Goal: Information Seeking & Learning: Check status

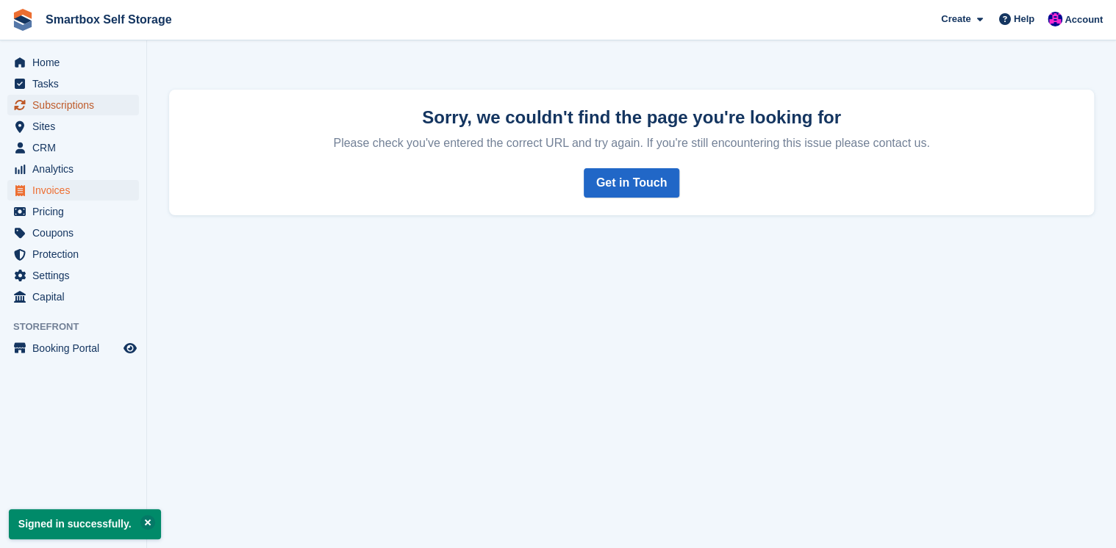
click at [59, 106] on span "Subscriptions" at bounding box center [76, 105] width 88 height 21
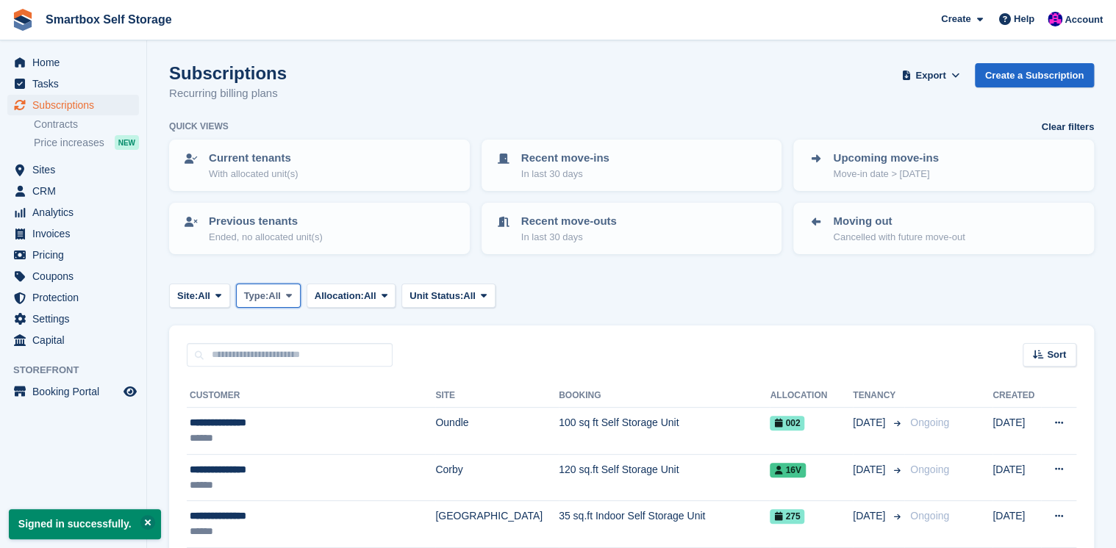
click at [290, 294] on icon at bounding box center [289, 296] width 6 height 10
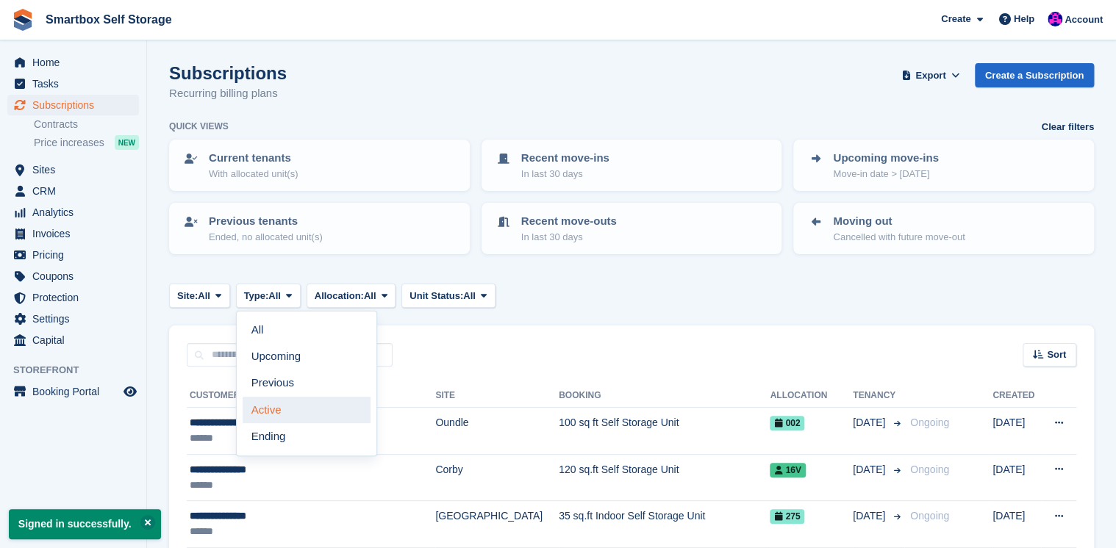
click at [273, 409] on link "Active" at bounding box center [307, 410] width 128 height 26
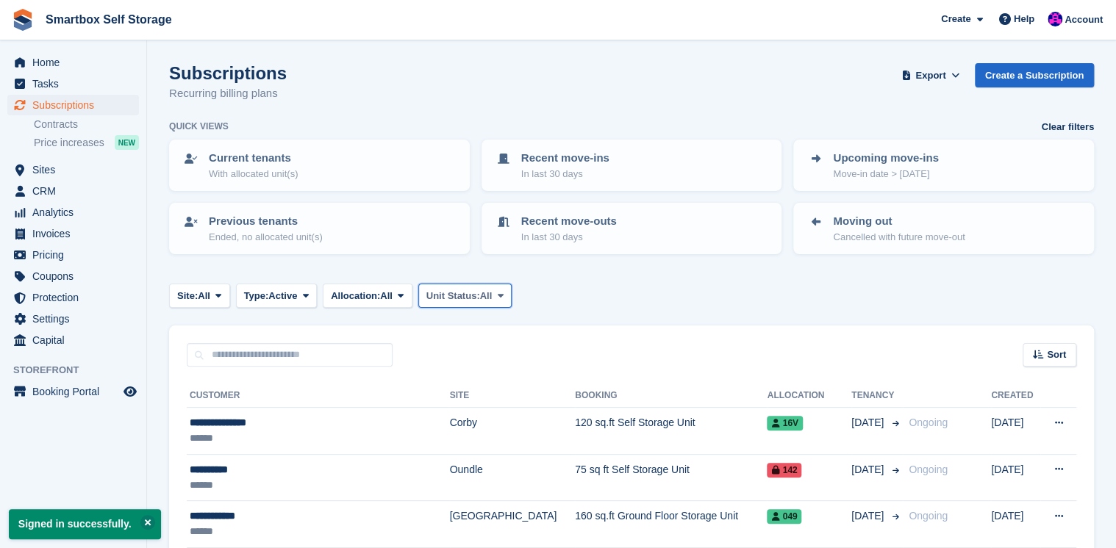
click at [461, 290] on span "Unit Status:" at bounding box center [453, 296] width 54 height 15
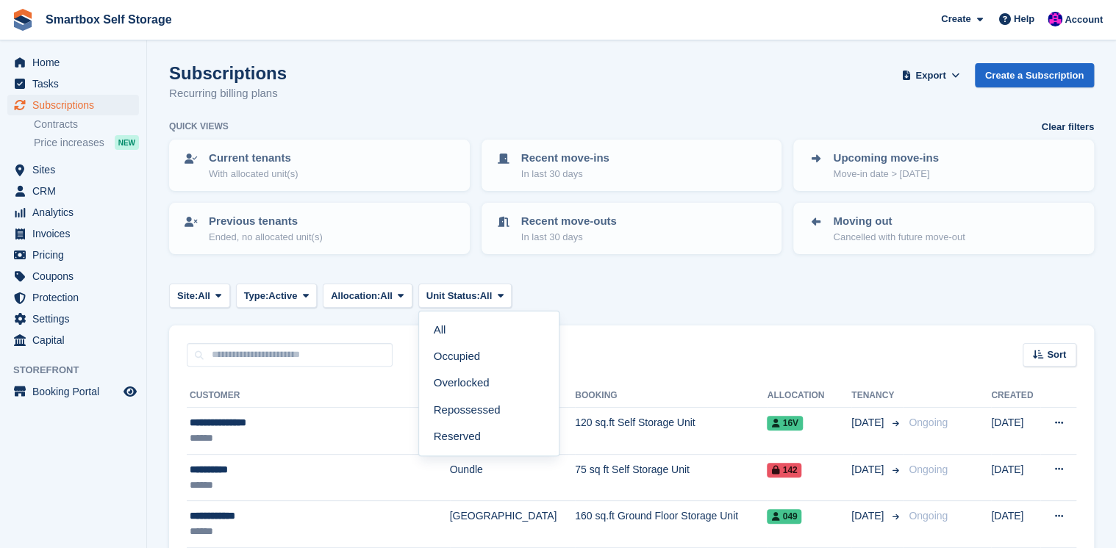
click at [696, 292] on div "Site: All All Corby Corby Indoor Self Storage Stamford Leicester Desborough Oun…" at bounding box center [631, 296] width 925 height 24
click at [1054, 354] on span "Sort" at bounding box center [1056, 355] width 19 height 15
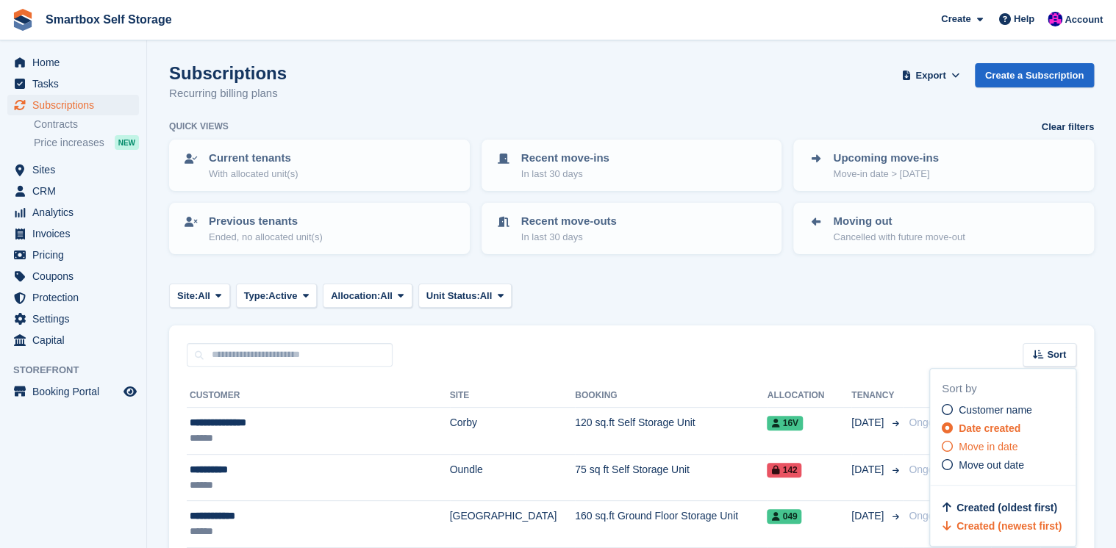
click at [984, 447] on span "Move in date" at bounding box center [988, 447] width 59 height 12
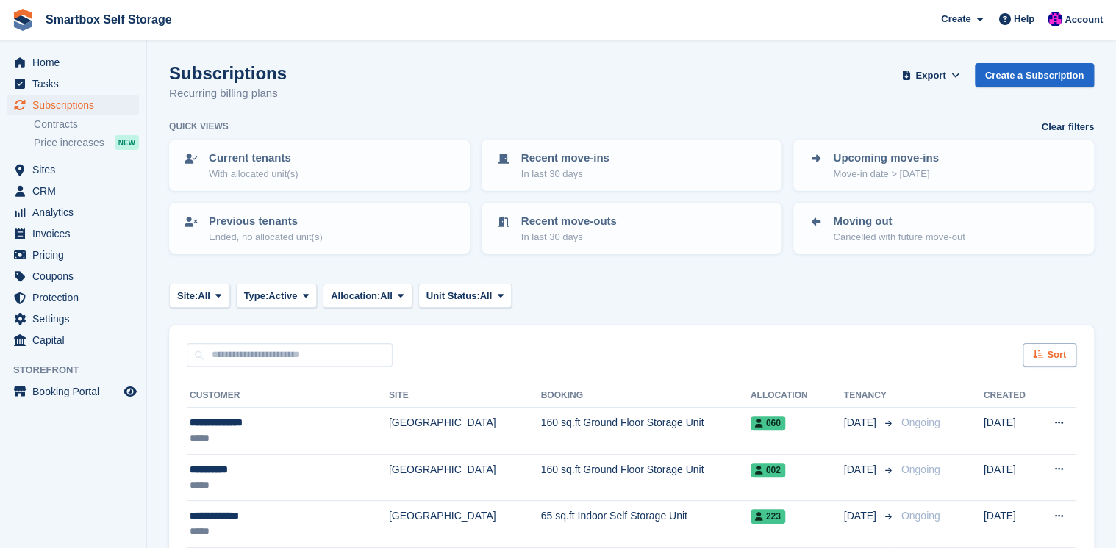
click at [1053, 355] on span "Sort" at bounding box center [1056, 355] width 19 height 15
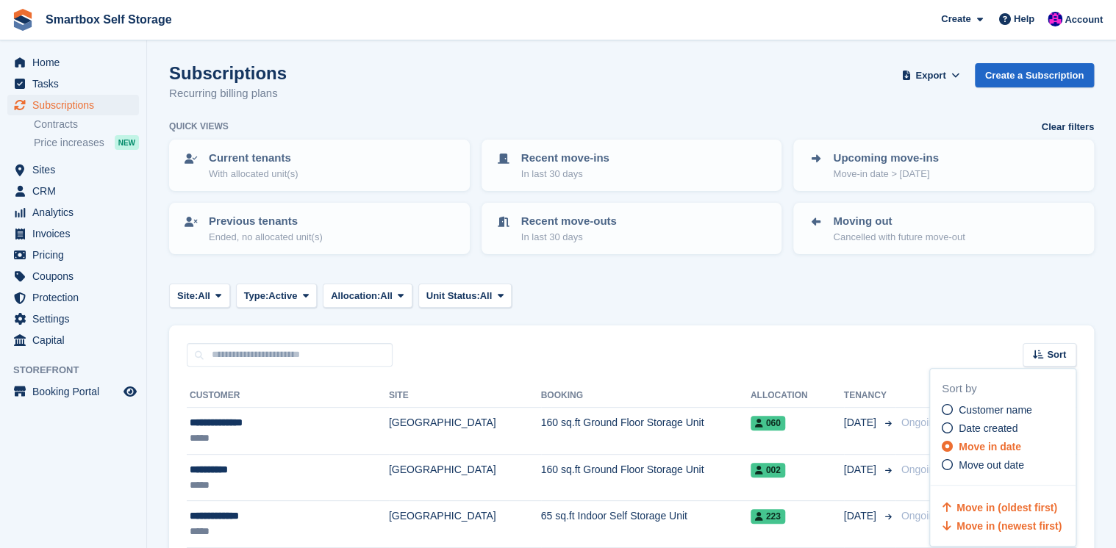
click at [1004, 529] on span "Move in (newest first)" at bounding box center [1009, 527] width 105 height 12
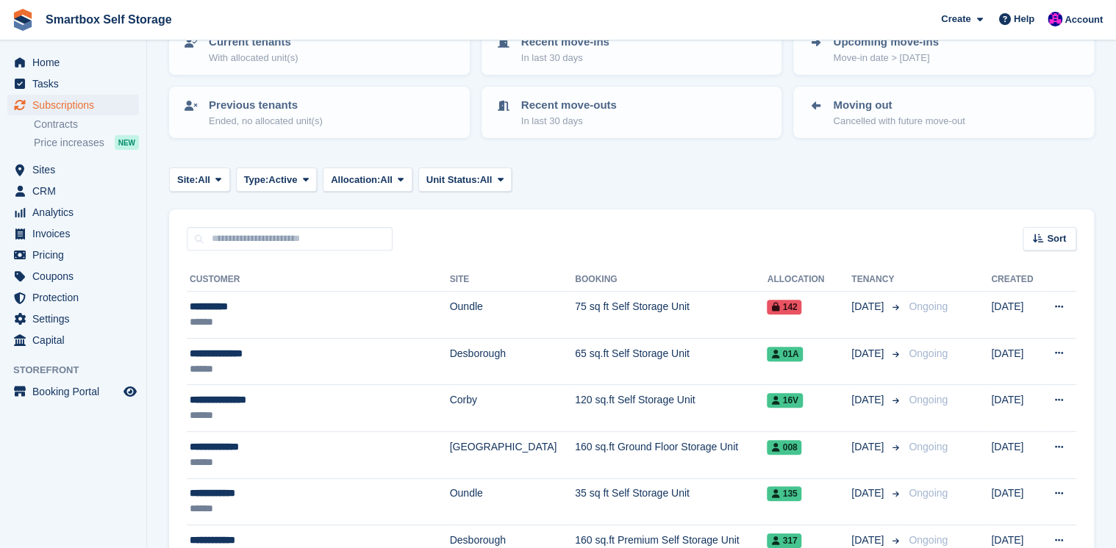
scroll to position [118, 0]
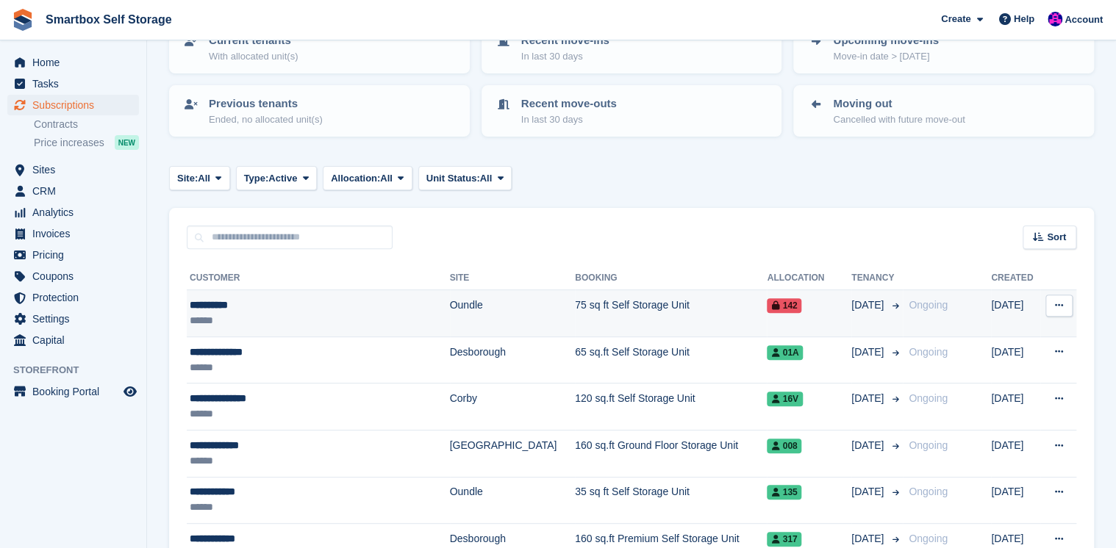
click at [575, 301] on td "75 sq ft Self Storage Unit" at bounding box center [671, 313] width 192 height 47
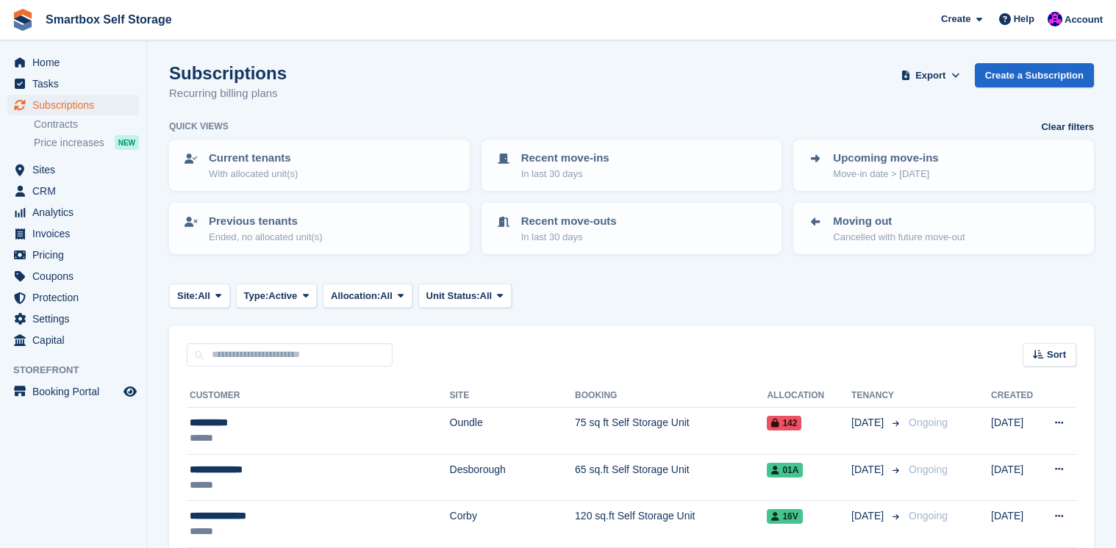
scroll to position [118, 0]
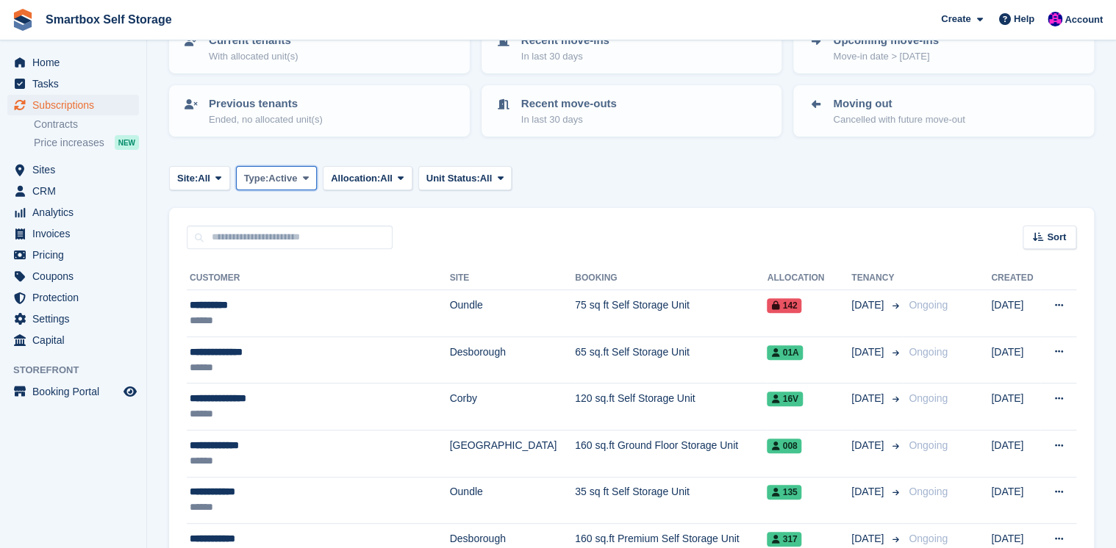
click at [294, 176] on span "Active" at bounding box center [282, 178] width 29 height 15
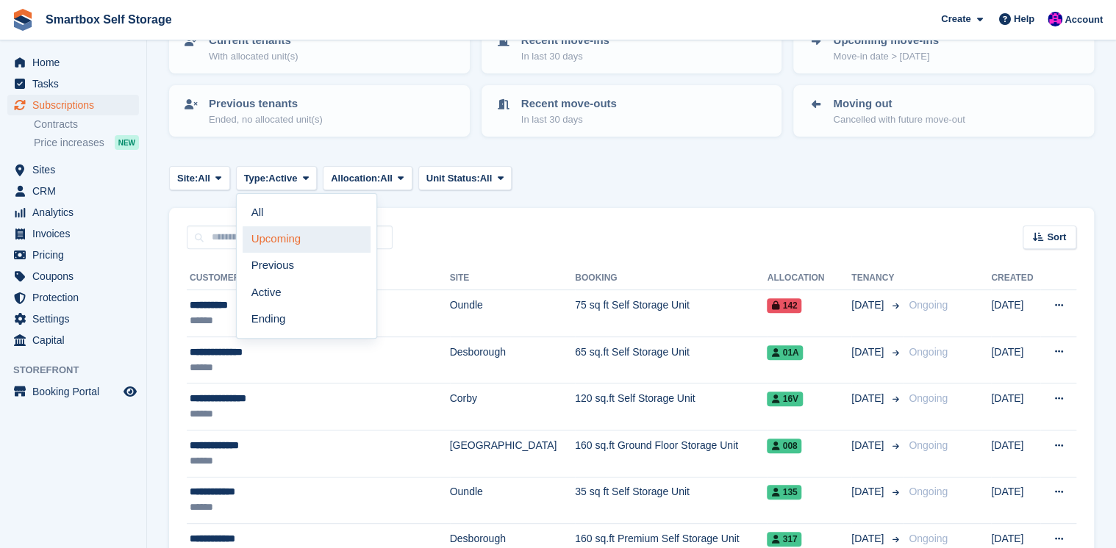
click at [288, 238] on link "Upcoming" at bounding box center [307, 239] width 128 height 26
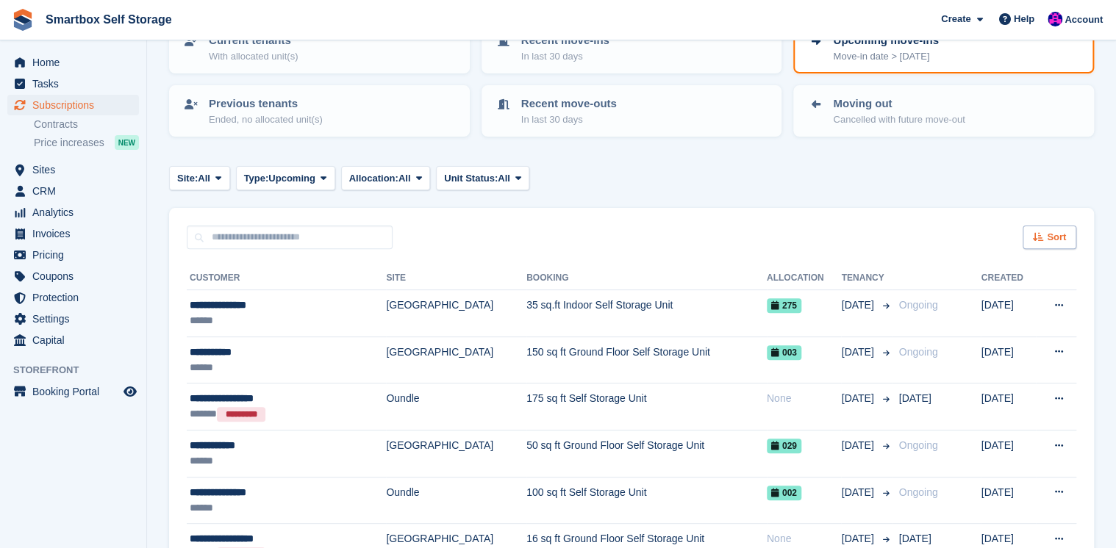
click at [1043, 235] on icon at bounding box center [1038, 237] width 11 height 10
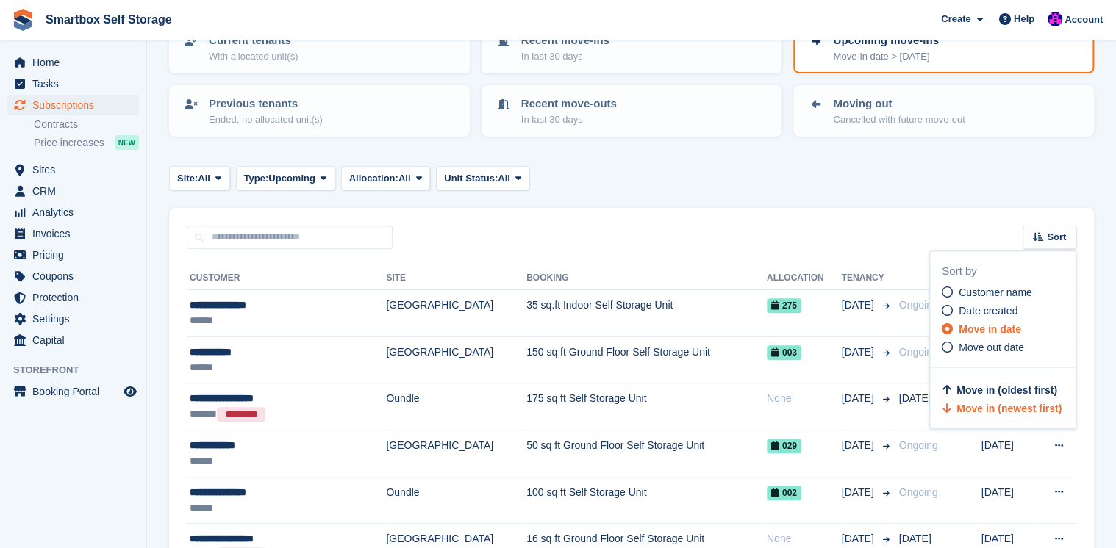
click at [987, 327] on span "Move in date" at bounding box center [990, 329] width 62 height 12
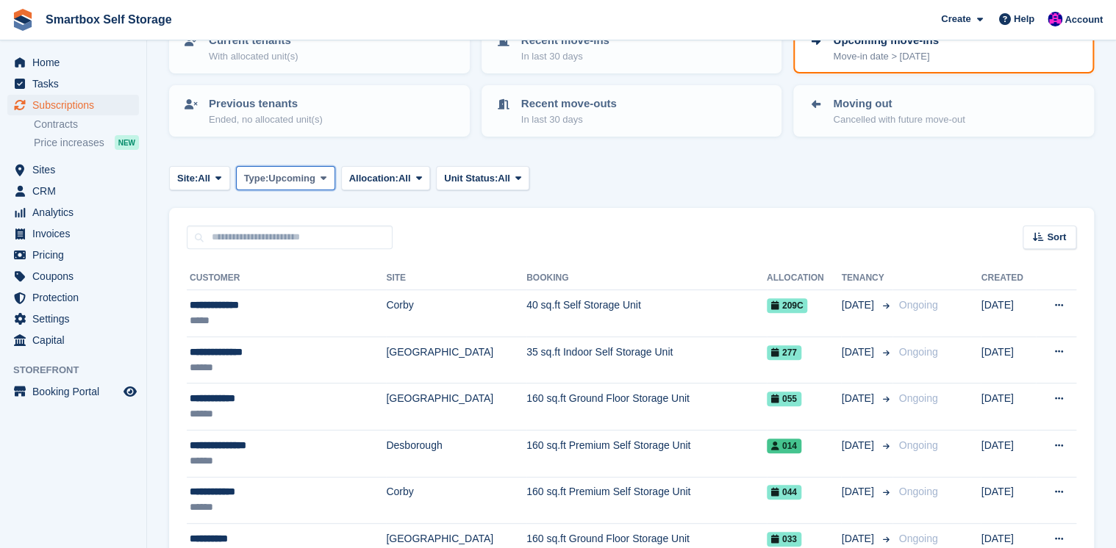
click at [301, 175] on span "Upcoming" at bounding box center [291, 178] width 47 height 15
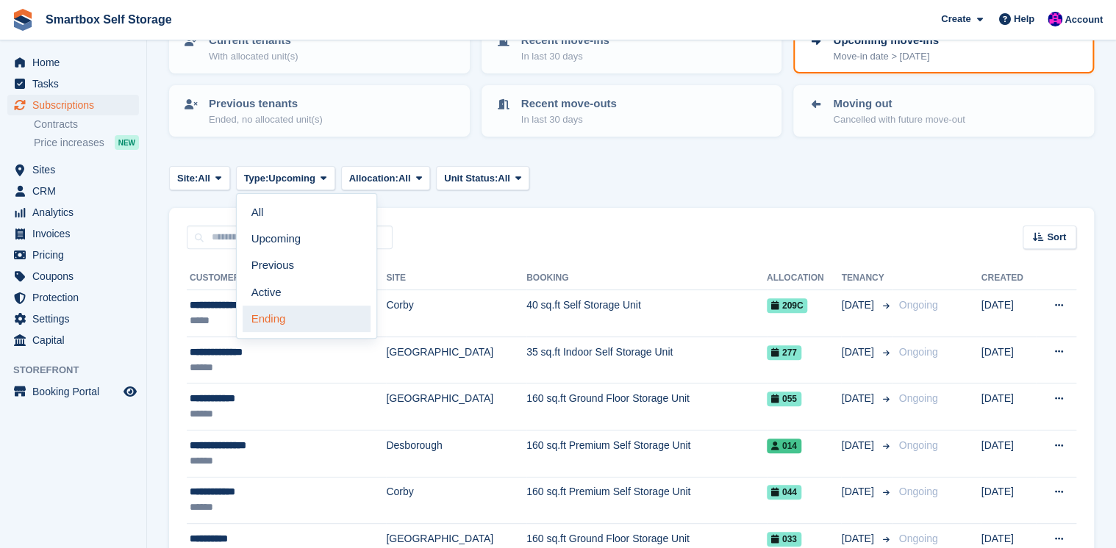
click at [276, 321] on link "Ending" at bounding box center [307, 319] width 128 height 26
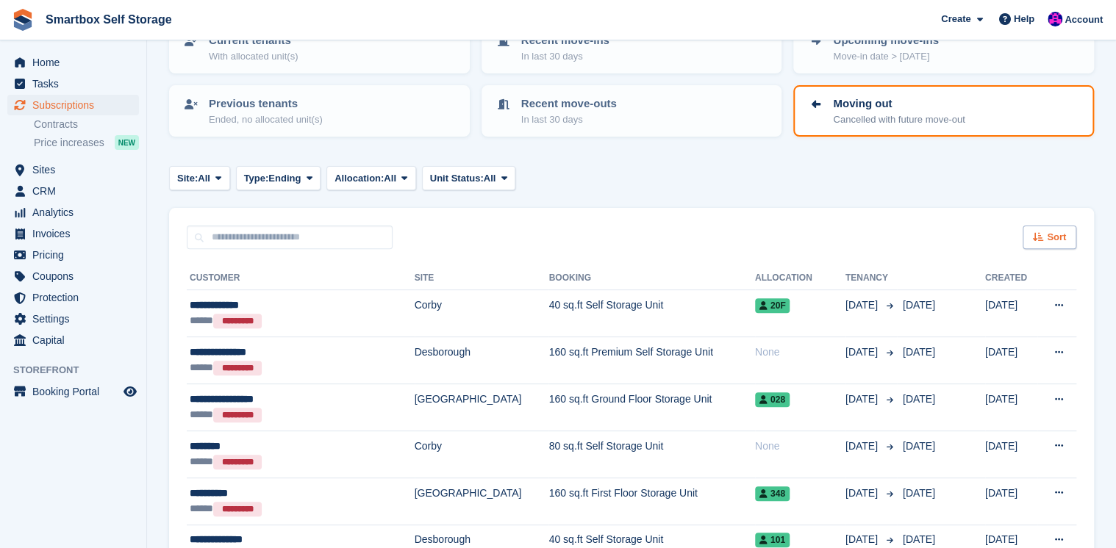
click at [1045, 233] on div "Sort" at bounding box center [1050, 238] width 54 height 24
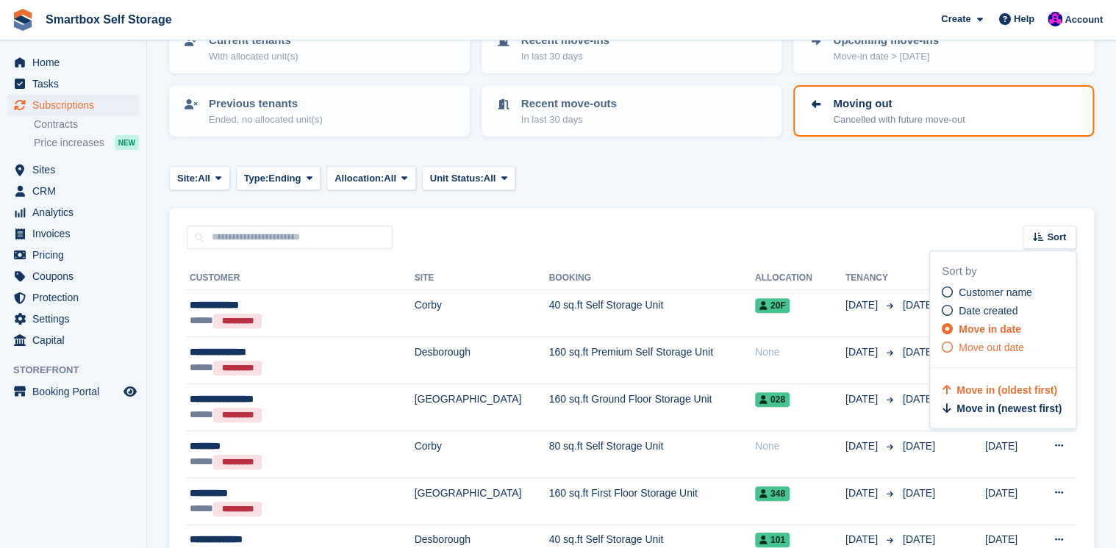
click at [982, 349] on span "Move out date" at bounding box center [991, 348] width 65 height 12
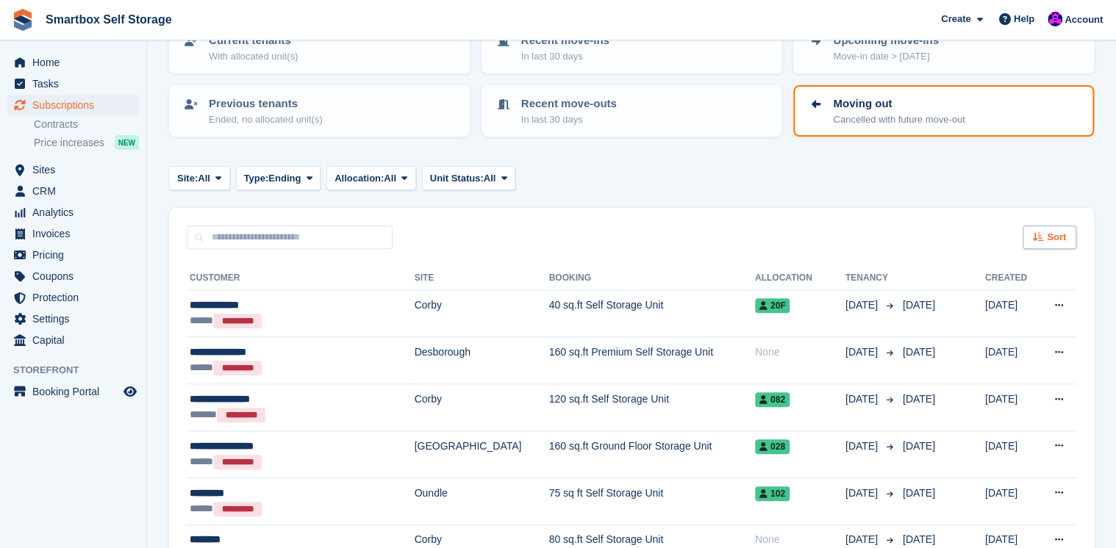
click at [1062, 239] on span "Sort" at bounding box center [1056, 237] width 19 height 15
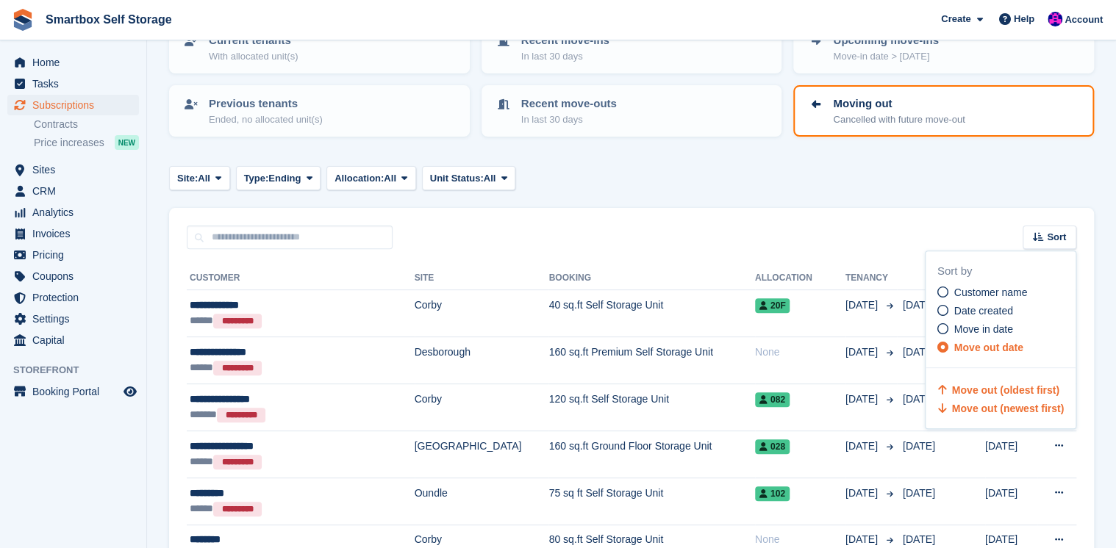
click at [996, 406] on span "Move out (newest first)" at bounding box center [1008, 409] width 112 height 12
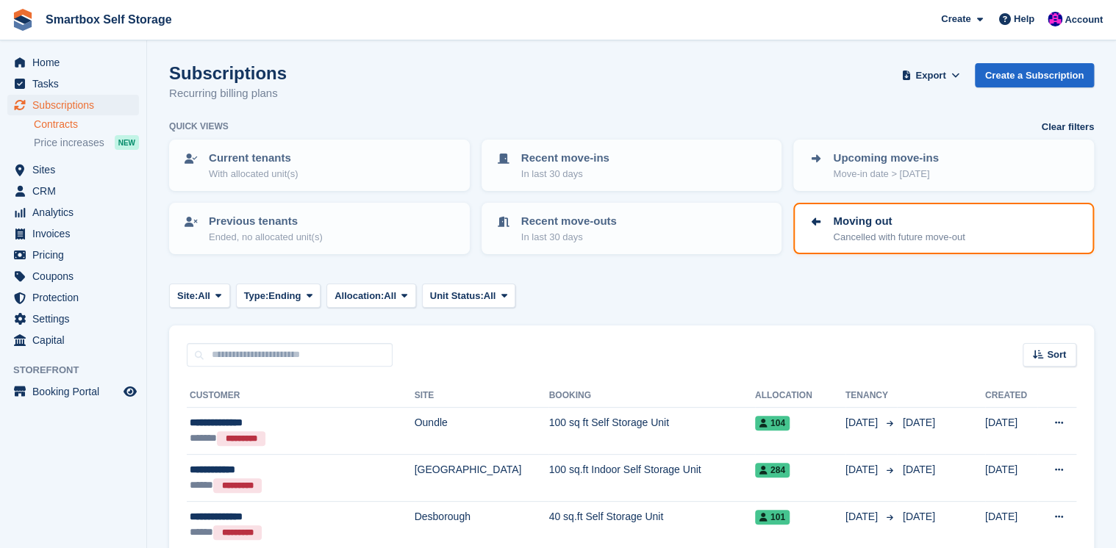
click at [38, 125] on link "Contracts" at bounding box center [86, 125] width 105 height 14
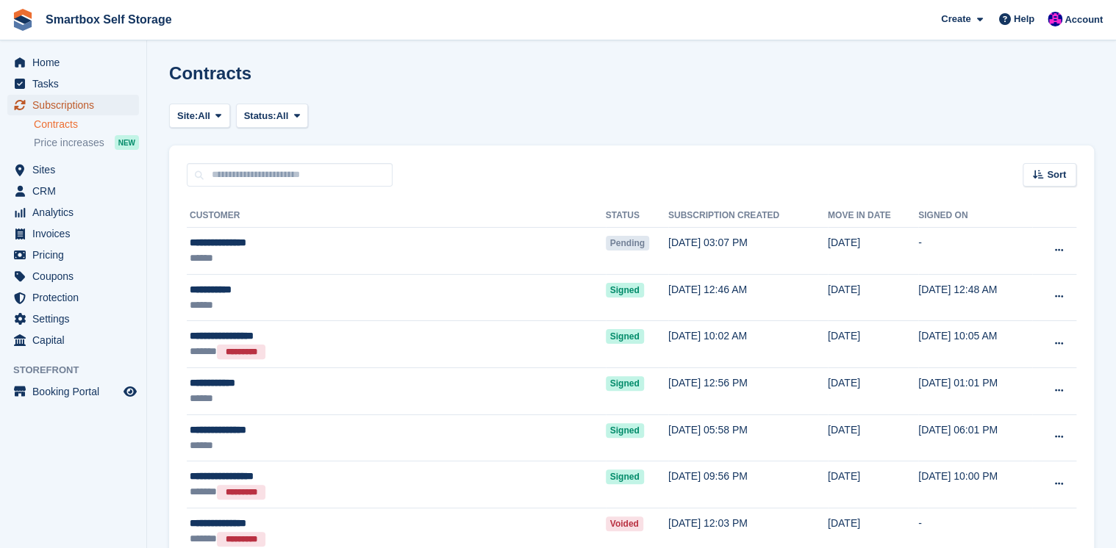
click at [50, 104] on span "Subscriptions" at bounding box center [76, 105] width 88 height 21
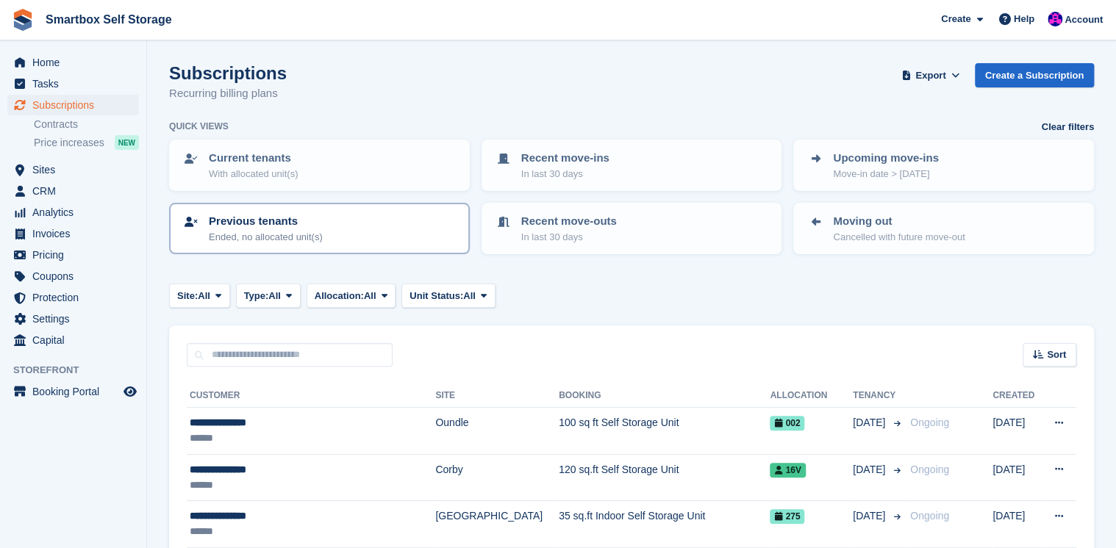
click at [365, 228] on div "Previous tenants Ended, no allocated unit(s)" at bounding box center [319, 228] width 274 height 31
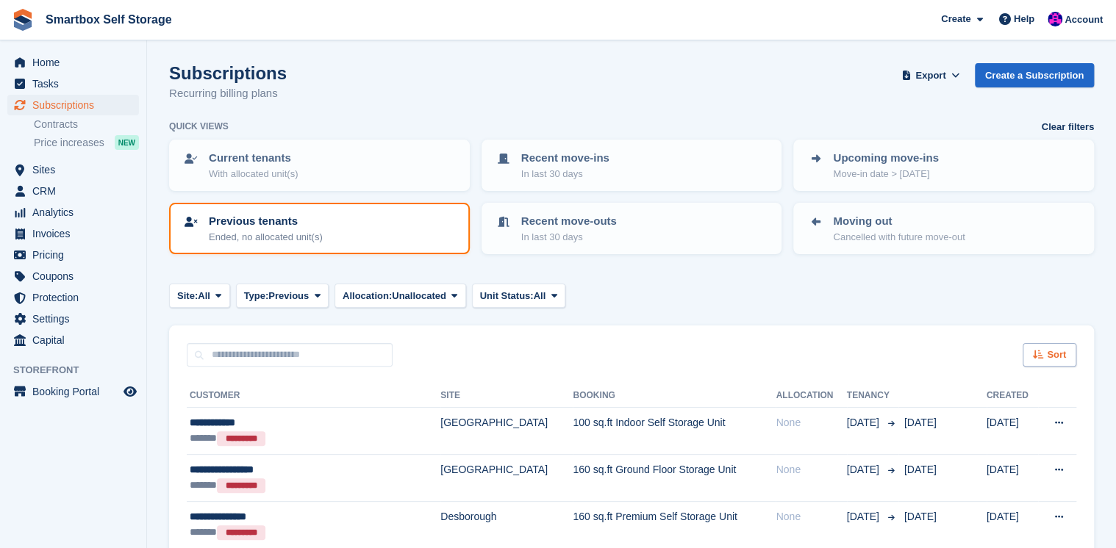
click at [1065, 359] on span "Sort" at bounding box center [1056, 355] width 19 height 15
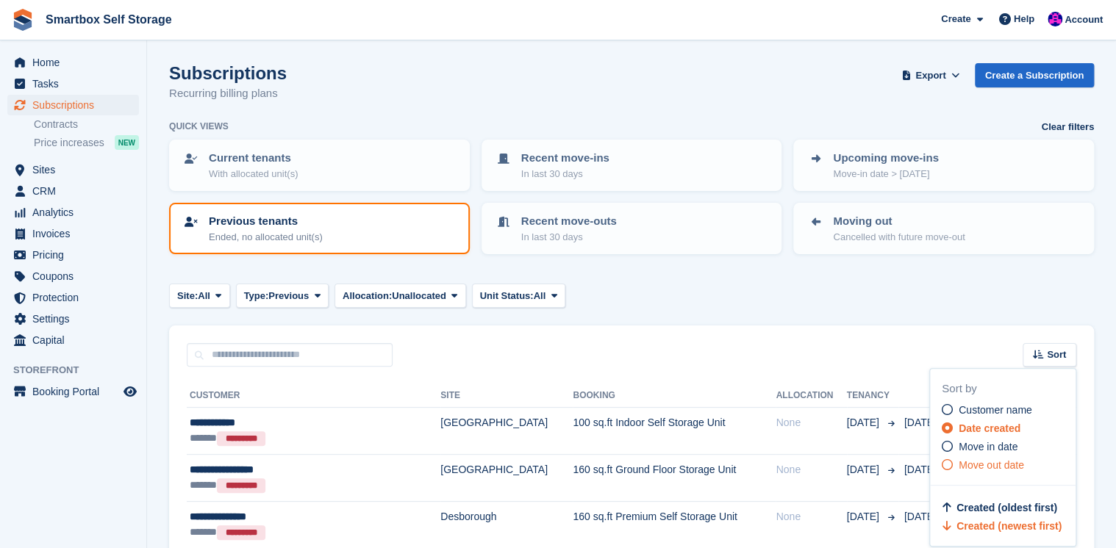
click at [982, 468] on span "Move out date" at bounding box center [991, 466] width 65 height 12
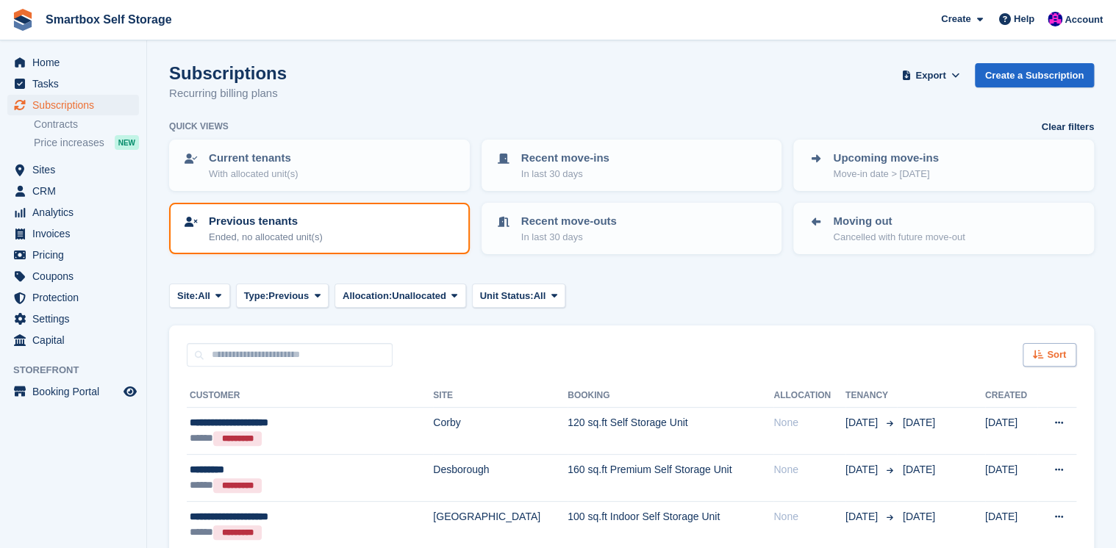
click at [1046, 347] on div "Sort" at bounding box center [1050, 355] width 54 height 24
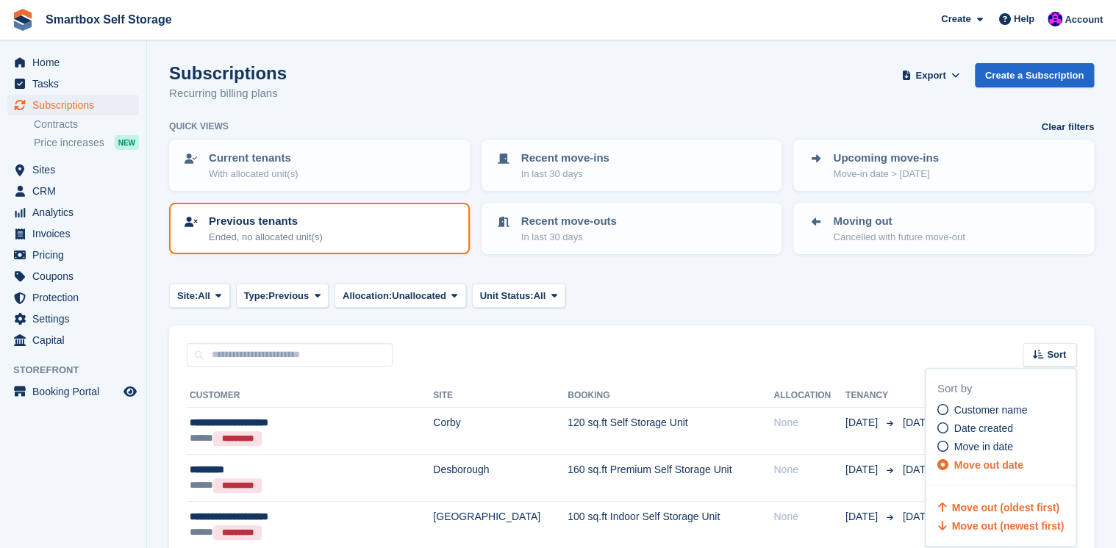
click at [988, 528] on span "Move out (newest first)" at bounding box center [1008, 527] width 112 height 12
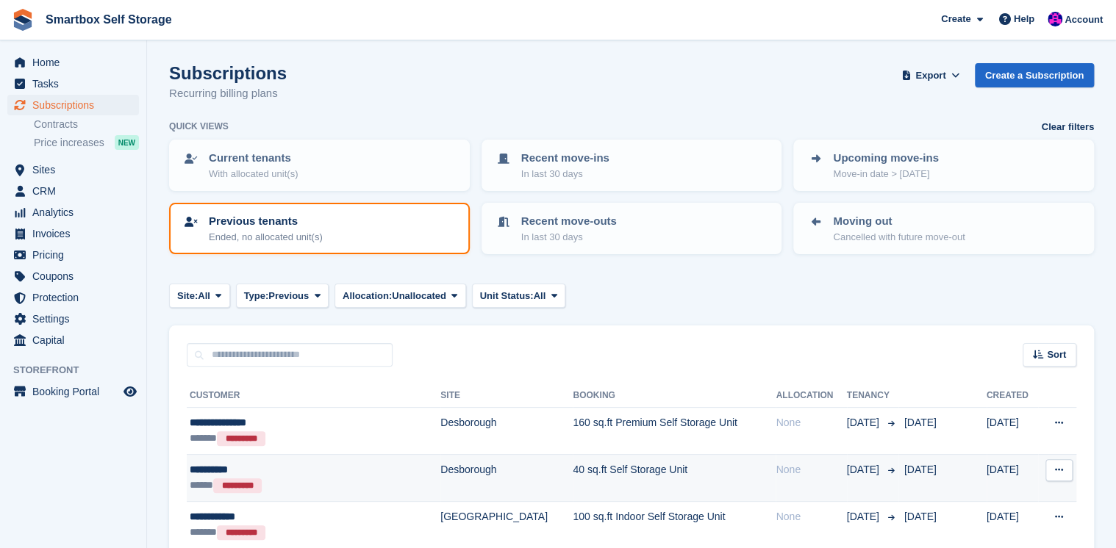
click at [312, 470] on div "**********" at bounding box center [291, 469] width 202 height 15
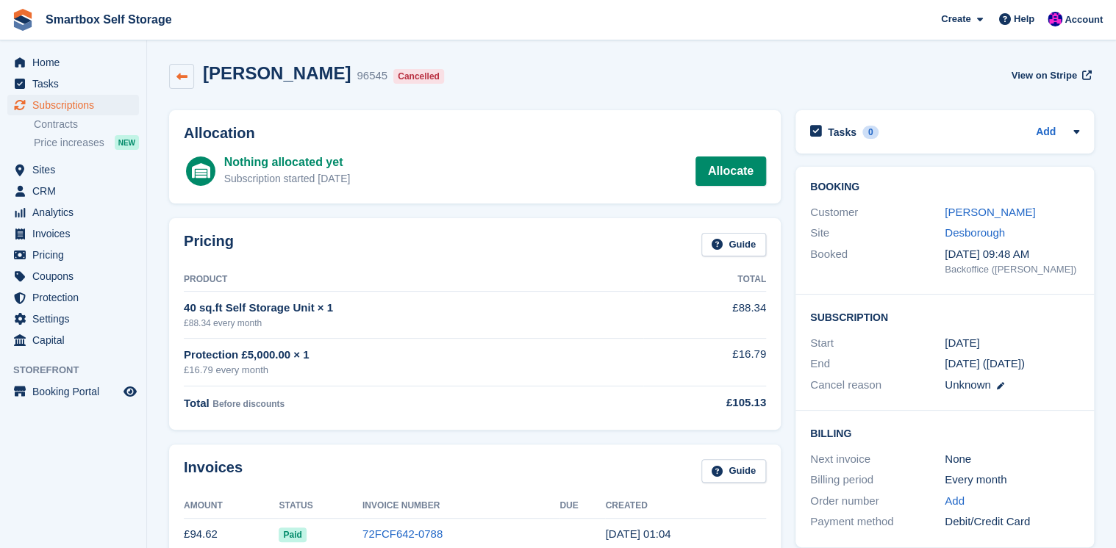
click at [182, 77] on icon at bounding box center [181, 76] width 11 height 11
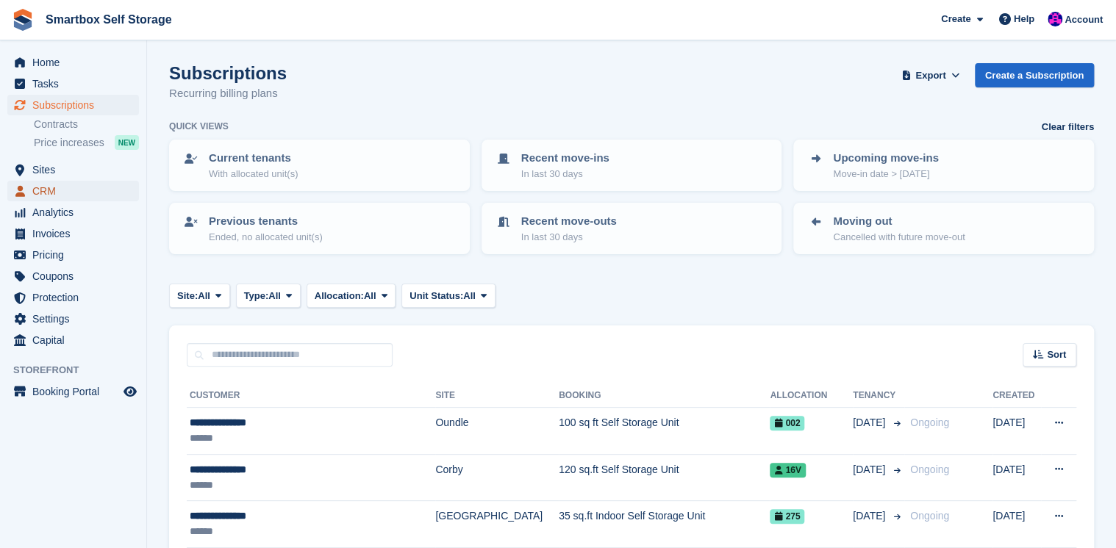
click at [48, 194] on span "CRM" at bounding box center [76, 191] width 88 height 21
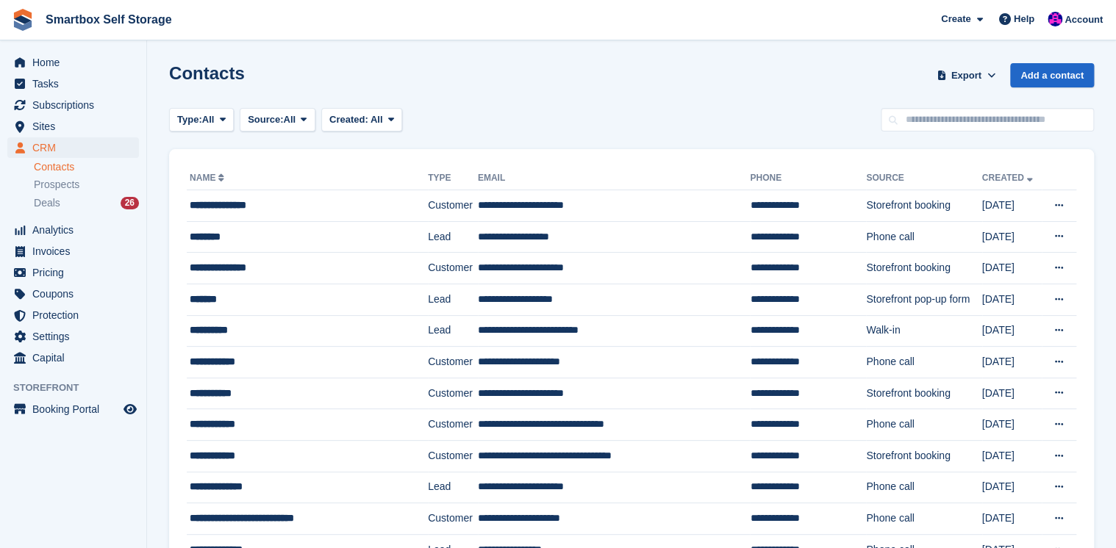
click at [67, 168] on link "Contacts" at bounding box center [86, 167] width 105 height 14
click at [923, 116] on input "text" at bounding box center [987, 120] width 213 height 24
type input "****"
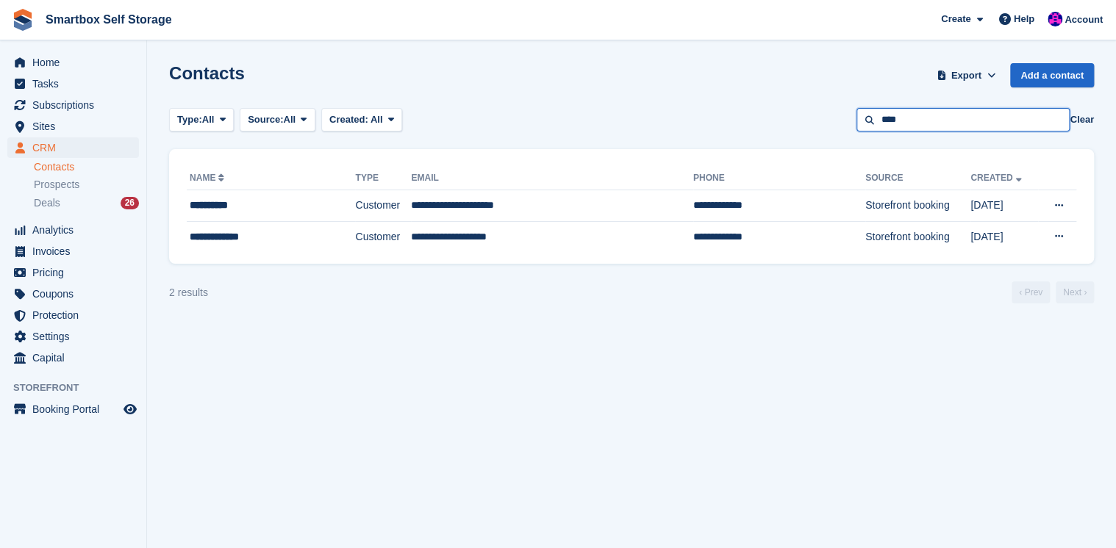
drag, startPoint x: 932, startPoint y: 121, endPoint x: 872, endPoint y: 120, distance: 59.6
click at [872, 120] on input "****" at bounding box center [963, 120] width 213 height 24
type input "********"
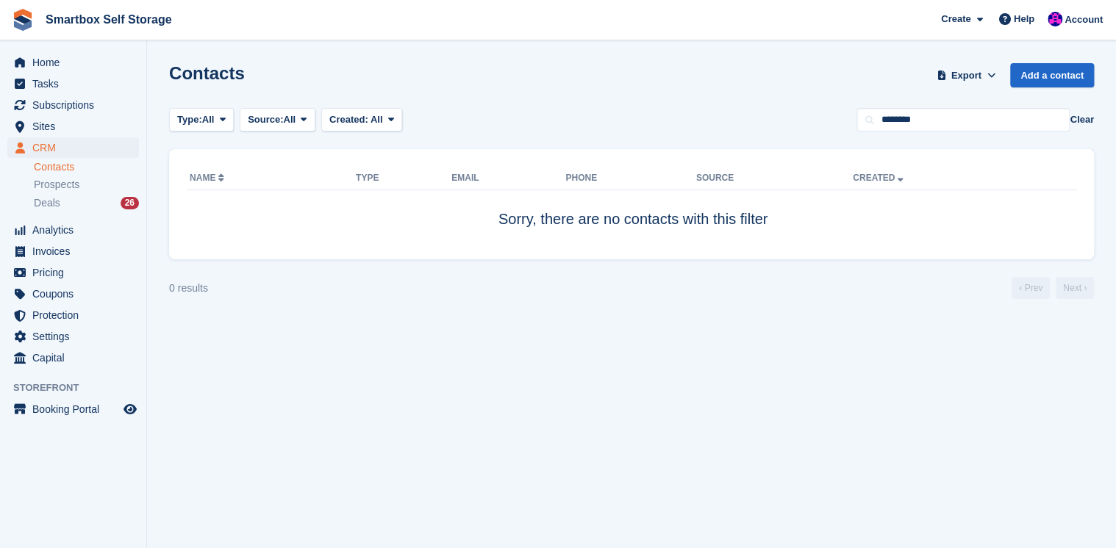
click at [40, 167] on link "Contacts" at bounding box center [86, 167] width 105 height 14
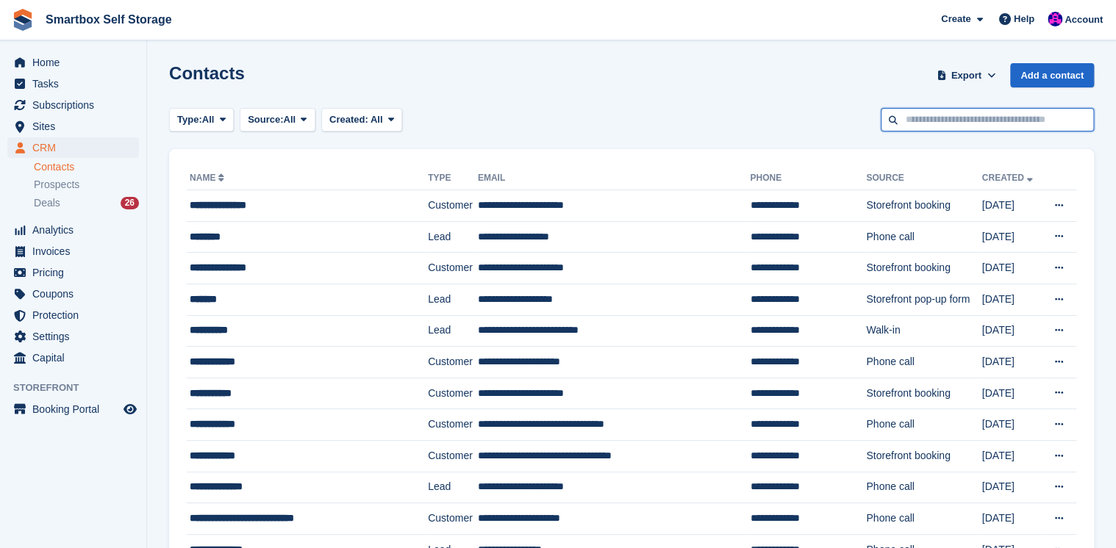
click at [936, 121] on input "text" at bounding box center [987, 120] width 213 height 24
type input "****"
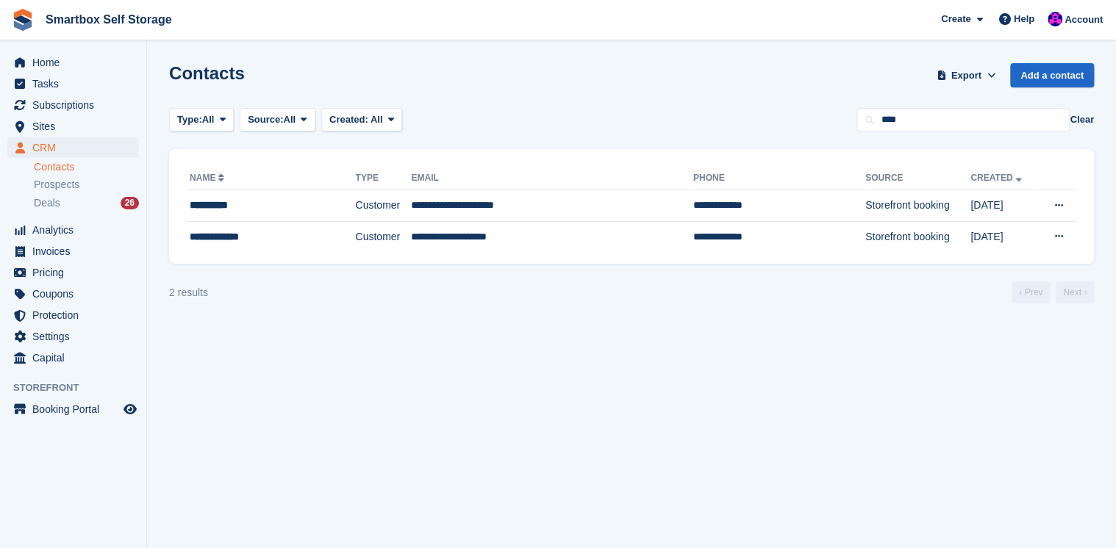
click at [49, 168] on link "Contacts" at bounding box center [86, 167] width 105 height 14
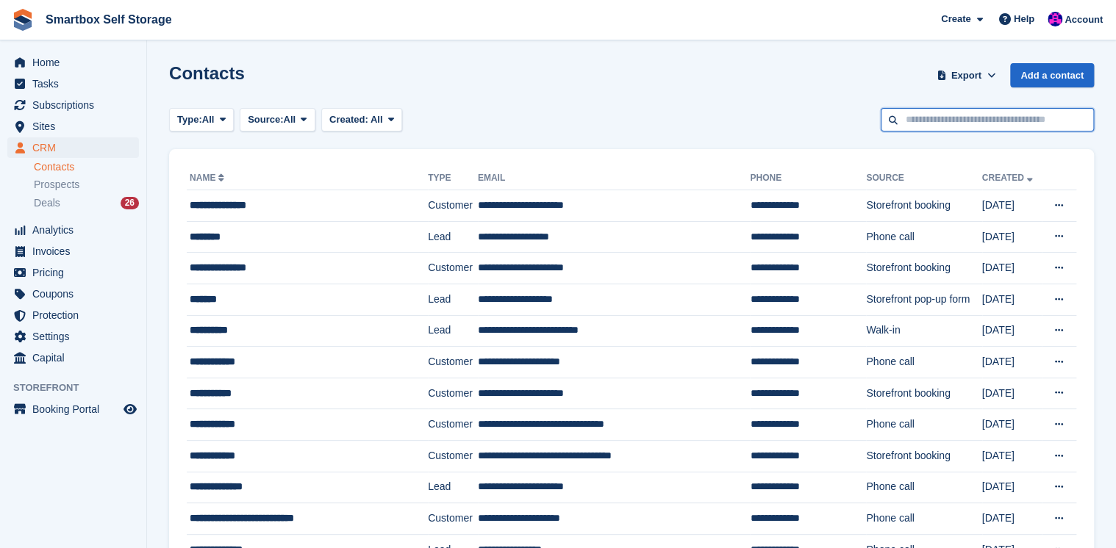
click at [937, 115] on input "text" at bounding box center [987, 120] width 213 height 24
type input "*****"
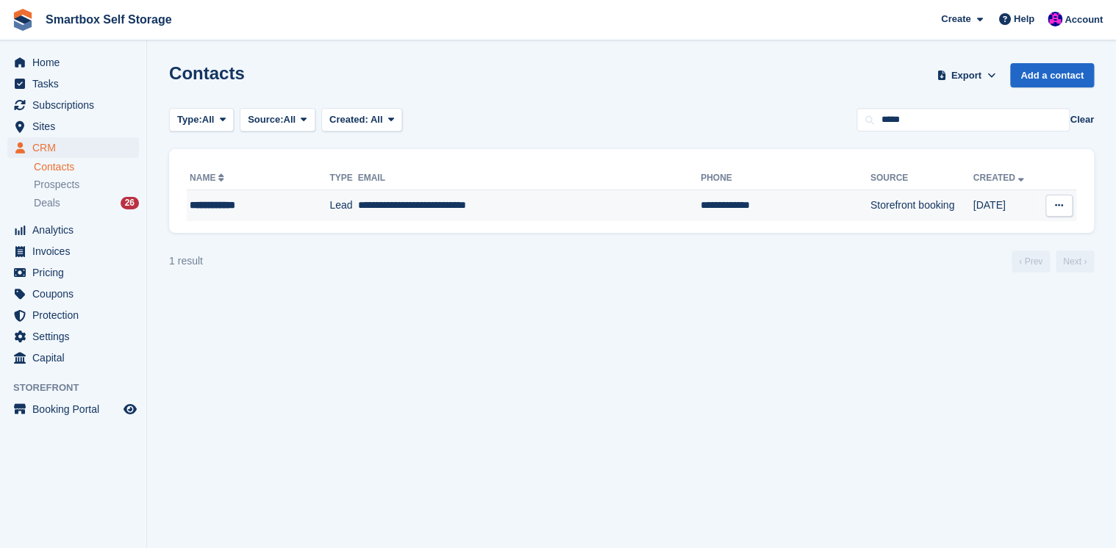
click at [226, 206] on div "**********" at bounding box center [247, 205] width 114 height 15
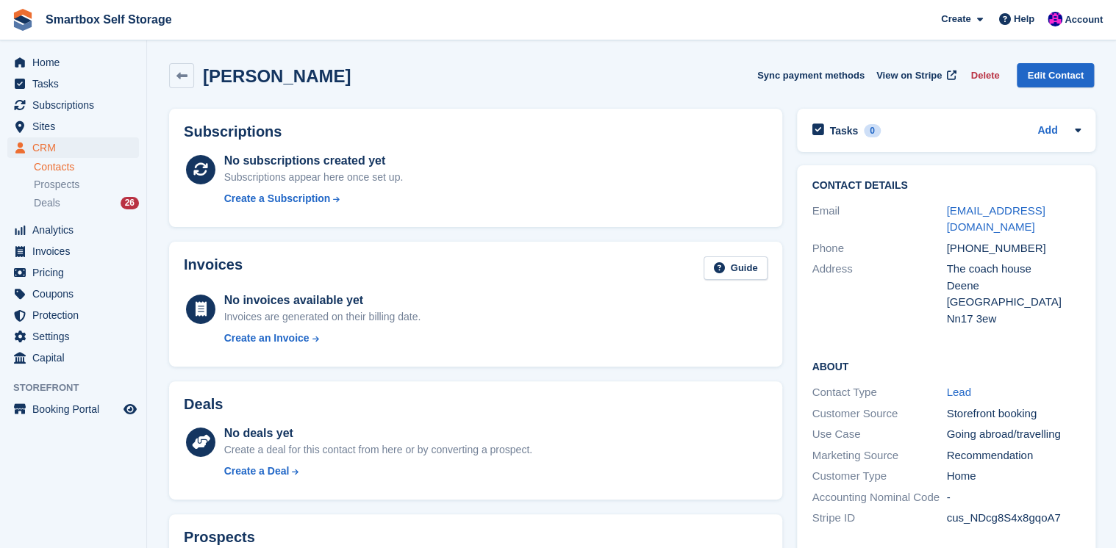
click at [47, 168] on link "Contacts" at bounding box center [86, 167] width 105 height 14
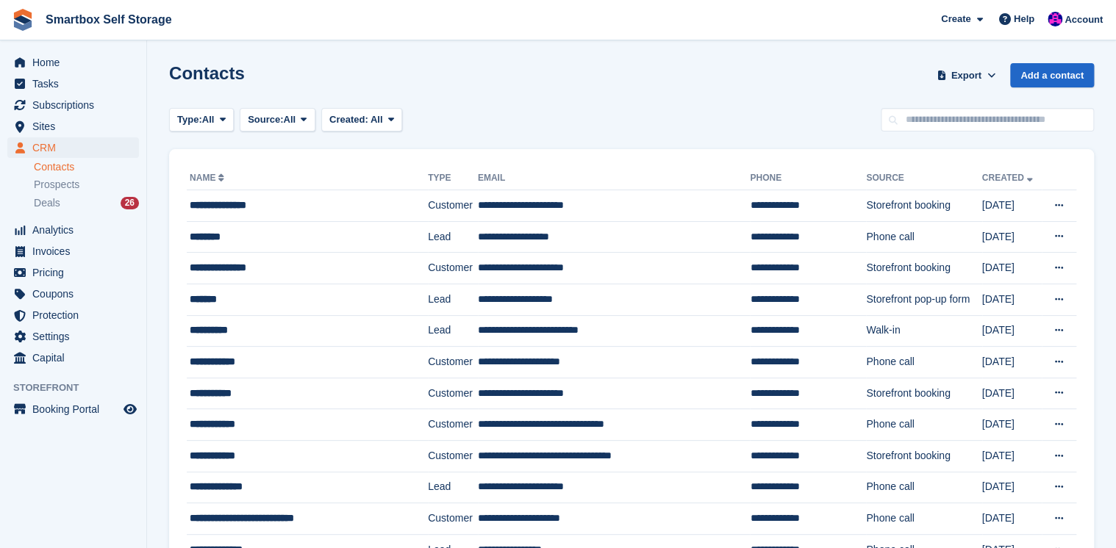
click at [46, 168] on link "Contacts" at bounding box center [86, 167] width 105 height 14
click at [58, 164] on link "Contacts" at bounding box center [86, 167] width 105 height 14
